Goal: Information Seeking & Learning: Learn about a topic

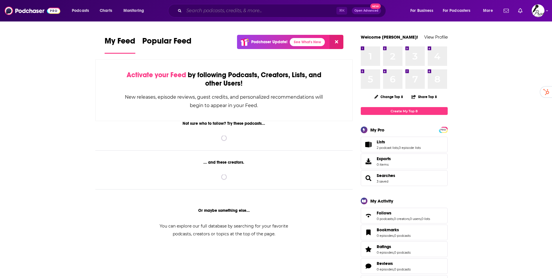
click at [212, 13] on input "Search podcasts, credits, & more..." at bounding box center [260, 10] width 152 height 9
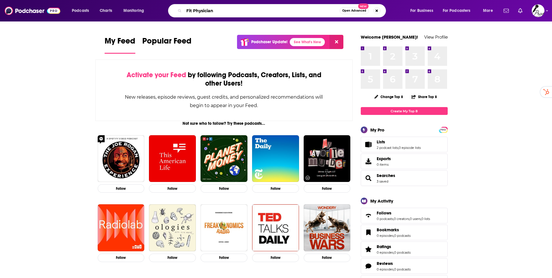
type input "Fit Physician"
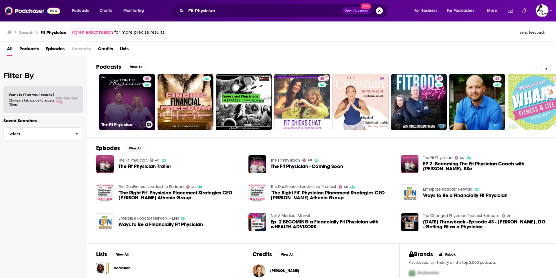
click at [134, 96] on link "40 The Fit Physician" at bounding box center [127, 102] width 56 height 56
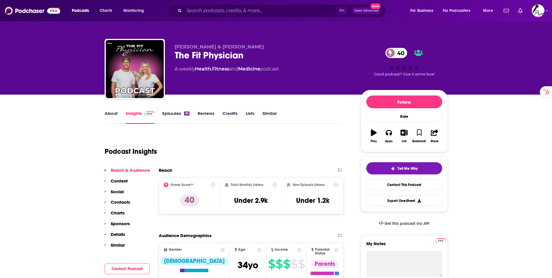
click at [171, 113] on link "Episodes 65" at bounding box center [175, 116] width 27 height 13
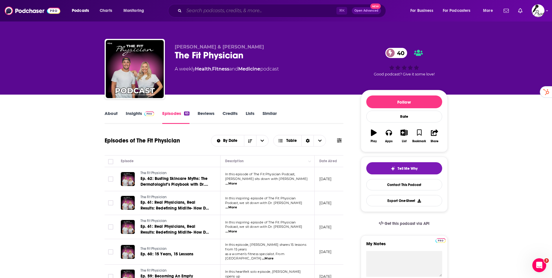
click at [230, 10] on input "Search podcasts, credits, & more..." at bounding box center [260, 10] width 152 height 9
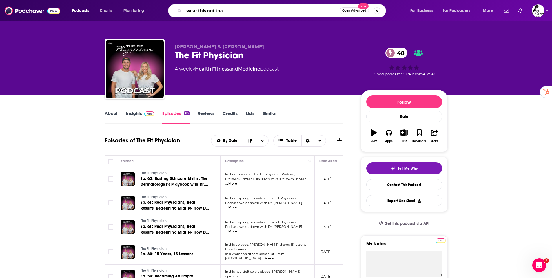
type input "wear this not that"
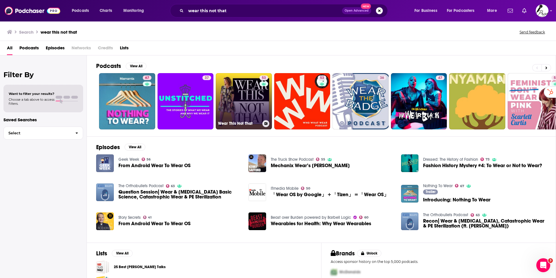
click at [244, 99] on link "53 Wear This Not That" at bounding box center [244, 101] width 56 height 56
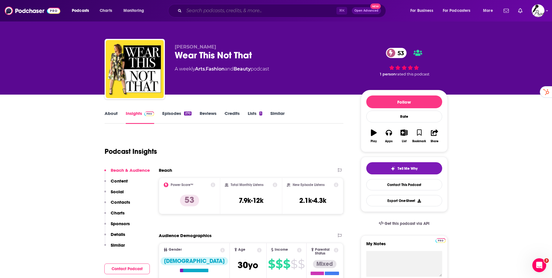
click at [214, 10] on input "Search podcasts, credits, & more..." at bounding box center [260, 10] width 152 height 9
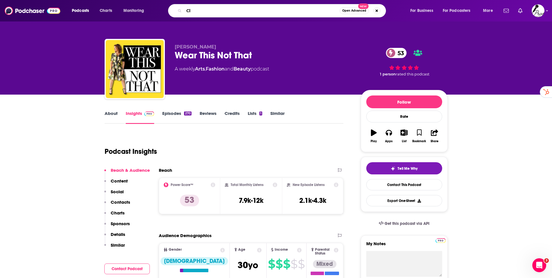
type input "C"
type input "G"
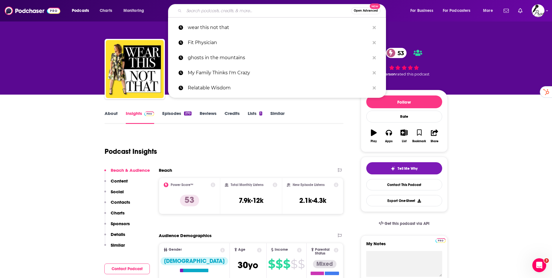
paste input "Glaucomflecken MainLogo Horizontal"
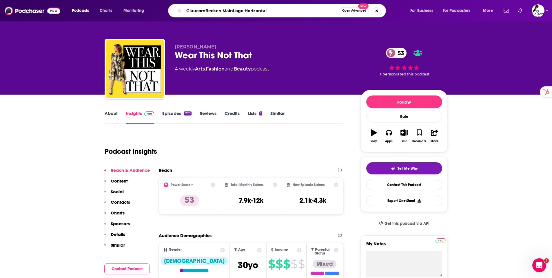
drag, startPoint x: 221, startPoint y: 10, endPoint x: 281, endPoint y: 10, distance: 59.7
click at [281, 10] on input "Glaucomflecken MainLogo Horizontal" at bounding box center [262, 10] width 156 height 9
type input "Glaucomflecken"
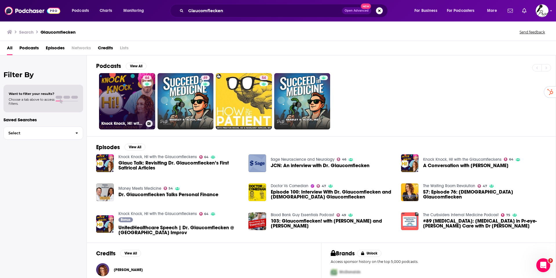
click at [124, 105] on link "64 Knock Knock, Hi! with the Glaucomfleckens" at bounding box center [127, 101] width 56 height 56
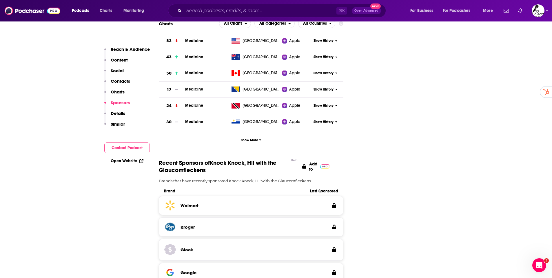
scroll to position [681, 0]
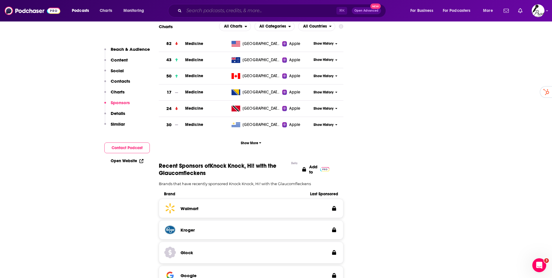
click at [191, 12] on input "Search podcasts, credits, & more..." at bounding box center [260, 10] width 152 height 9
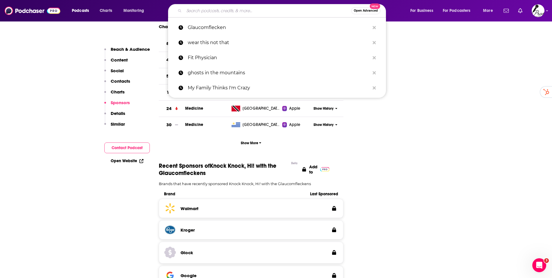
paste input "[PERSON_NAME]"
type input "[PERSON_NAME]"
